Goal: Information Seeking & Learning: Understand process/instructions

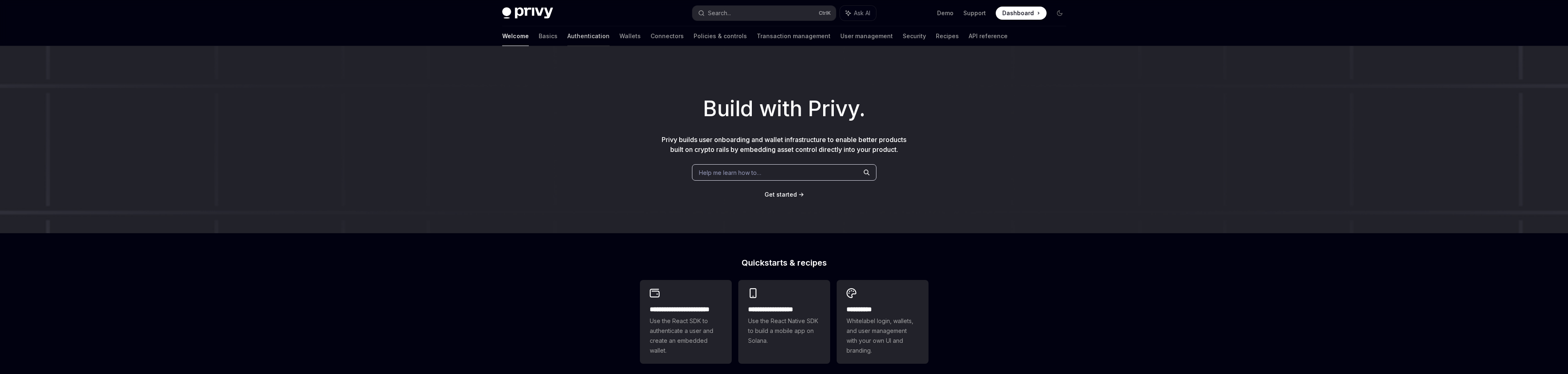
click at [567, 38] on link "Authentication" at bounding box center [588, 36] width 42 height 19
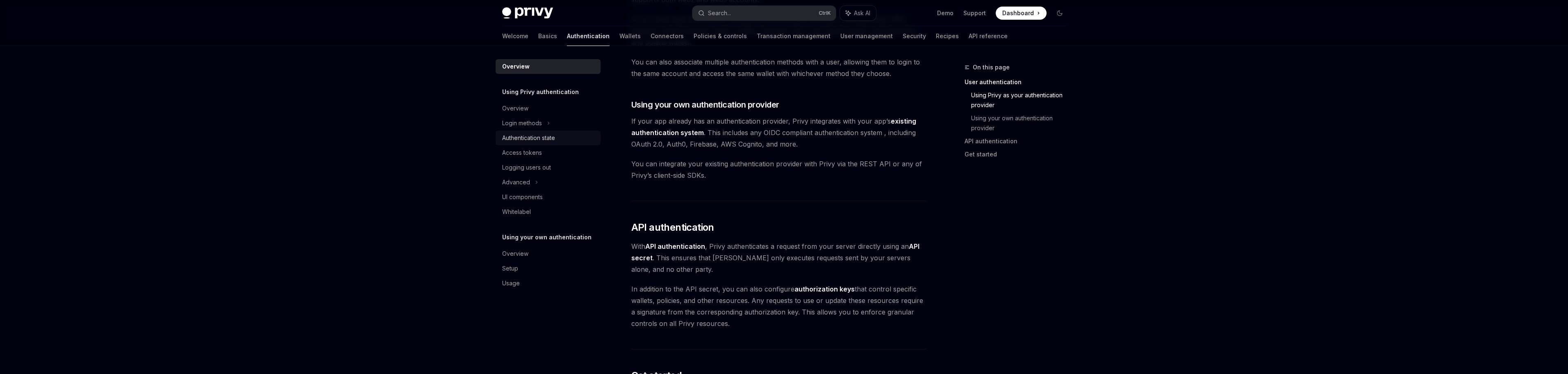
scroll to position [369, 0]
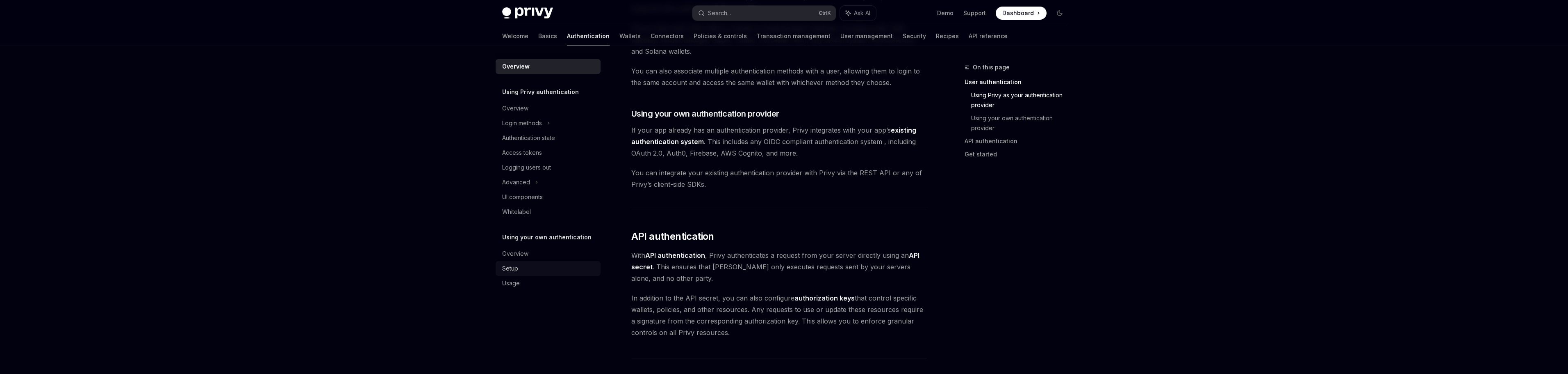
click at [519, 270] on div "Setup" at bounding box center [549, 268] width 94 height 10
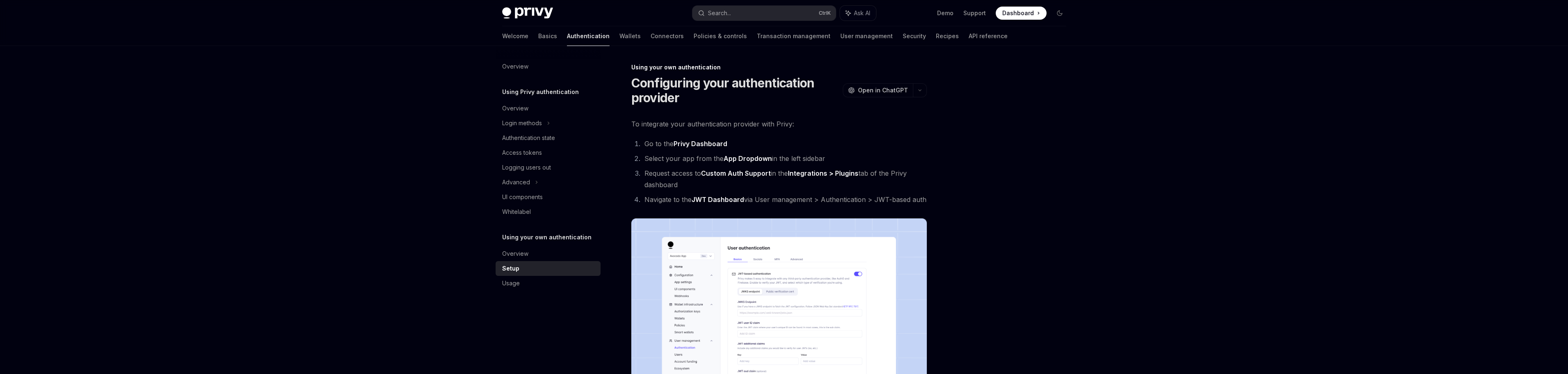
type textarea "*"
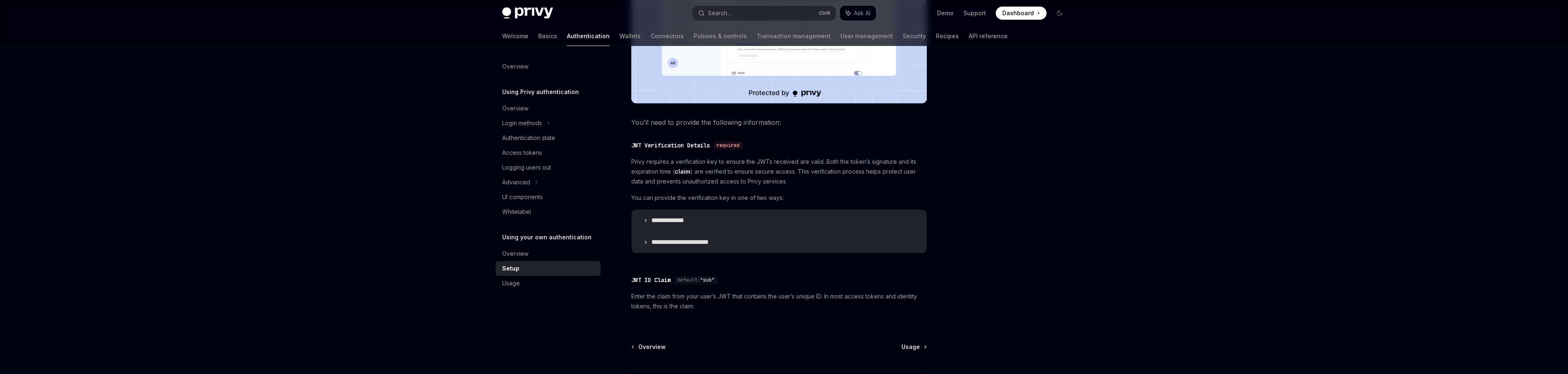
scroll to position [328, 0]
click at [663, 238] on p "**********" at bounding box center [687, 239] width 71 height 8
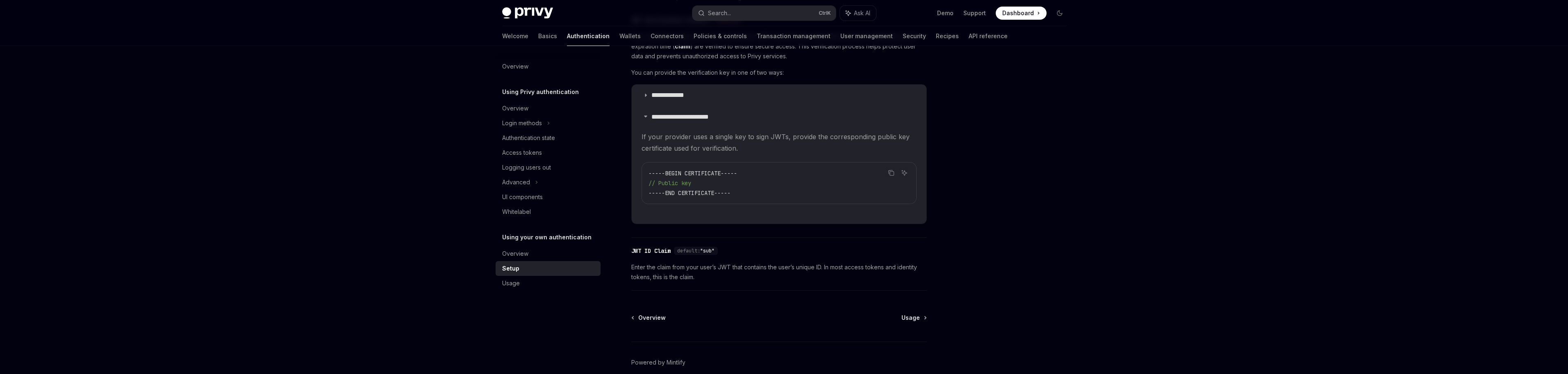
scroll to position [410, 0]
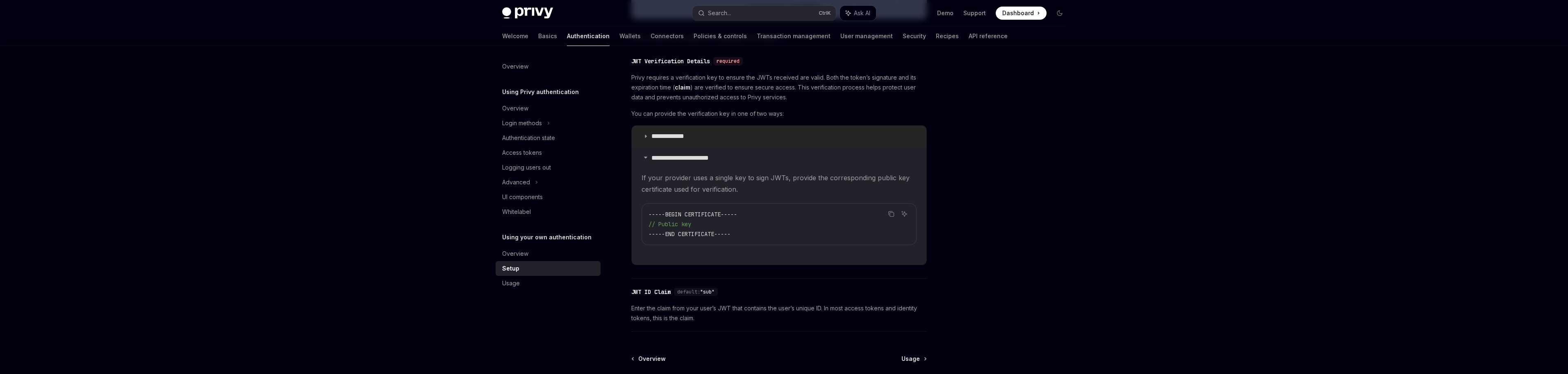
click at [648, 157] on icon at bounding box center [646, 157] width 5 height 5
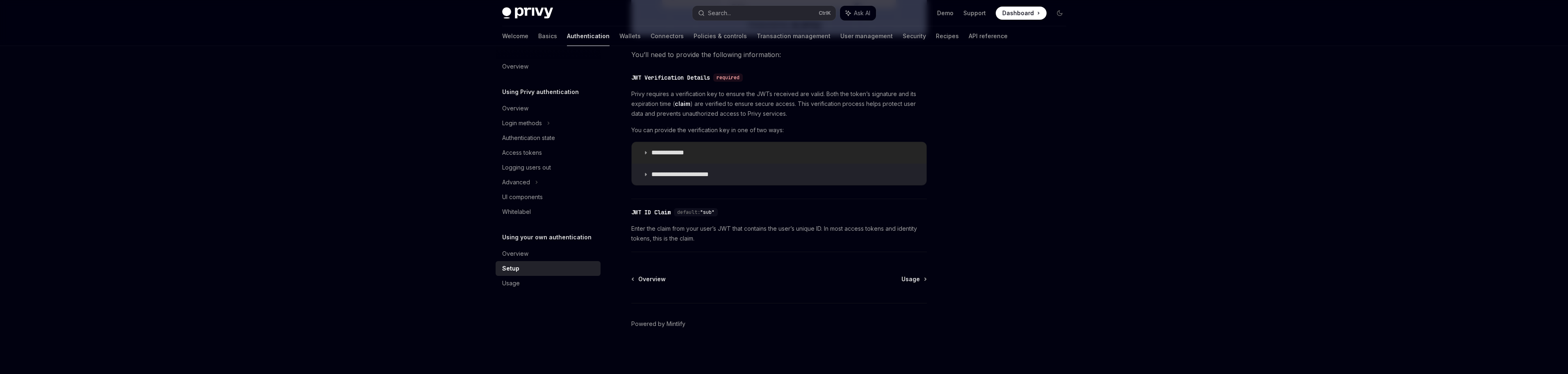
click at [646, 153] on icon at bounding box center [646, 152] width 5 height 5
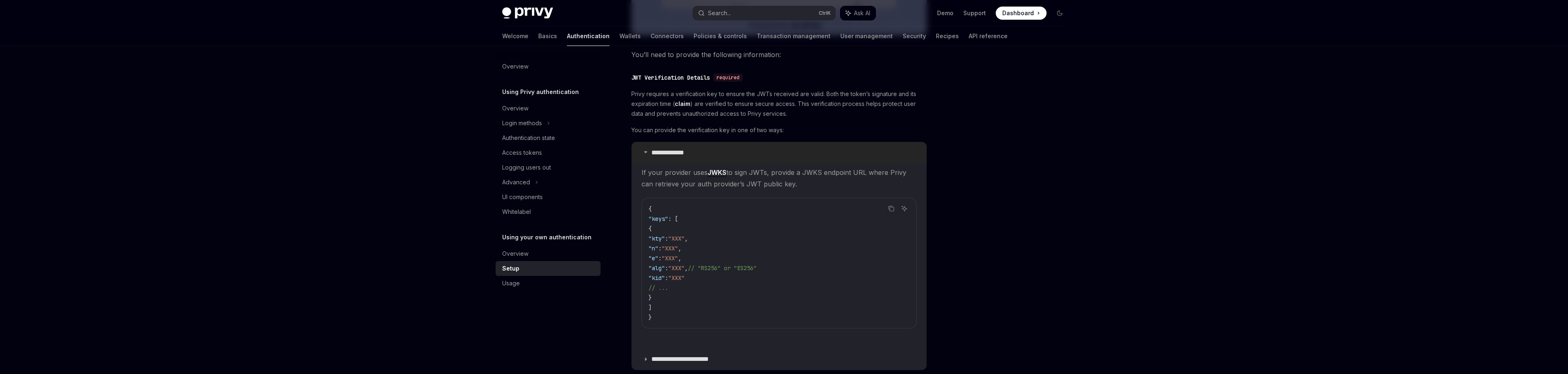
click at [646, 153] on icon at bounding box center [646, 152] width 5 height 5
